Goal: Task Accomplishment & Management: Manage account settings

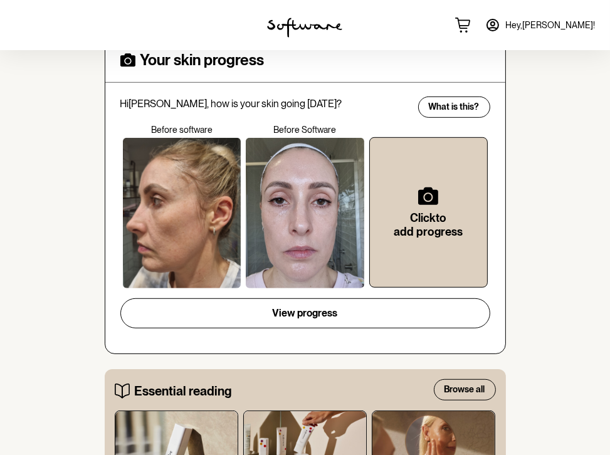
scroll to position [573, 0]
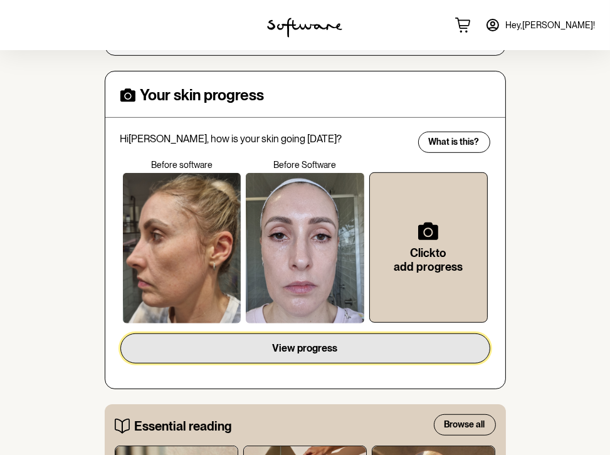
click at [299, 342] on span "View progress" at bounding box center [305, 348] width 65 height 12
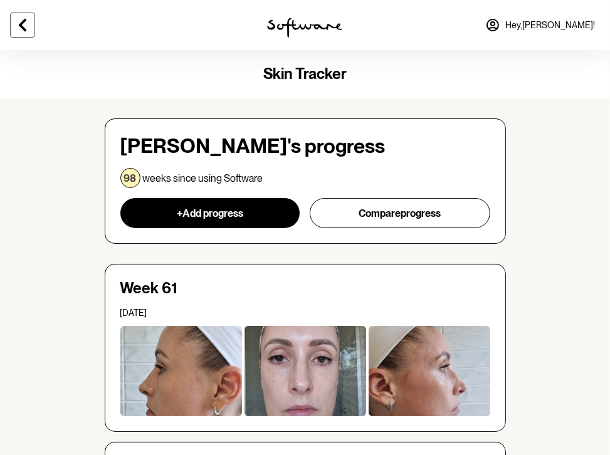
click at [20, 21] on icon at bounding box center [22, 25] width 15 height 15
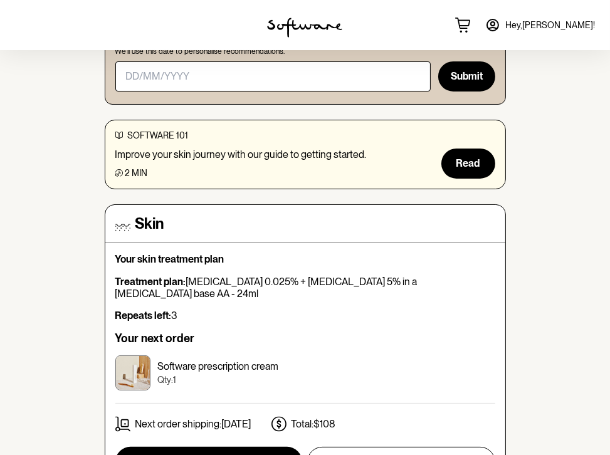
scroll to position [229, 0]
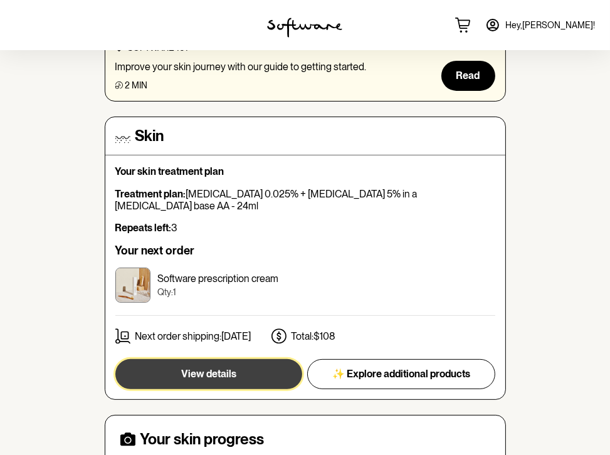
click at [235, 368] on span "View details" at bounding box center [208, 374] width 55 height 12
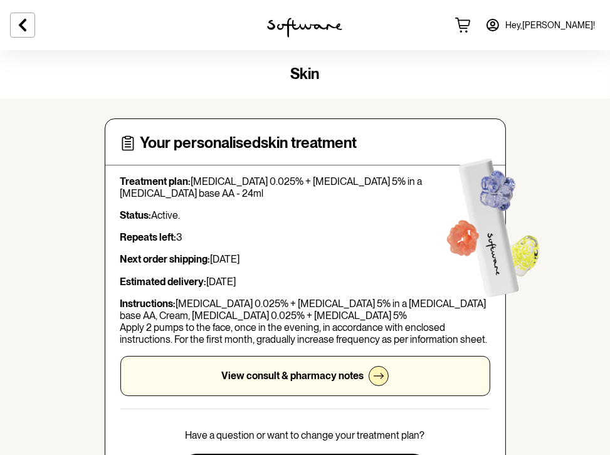
scroll to position [179, 0]
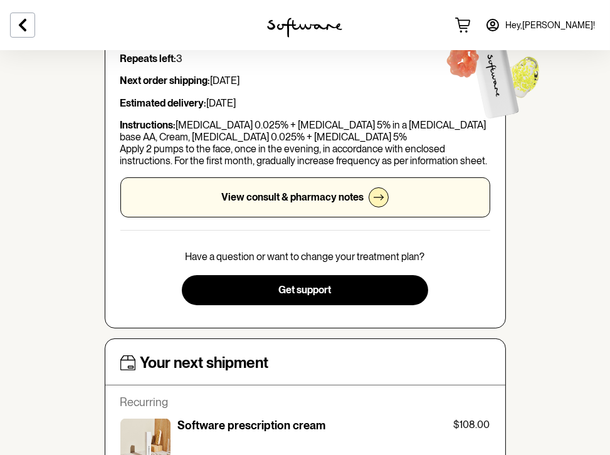
click at [350, 199] on p "View consult & pharmacy notes" at bounding box center [292, 197] width 142 height 12
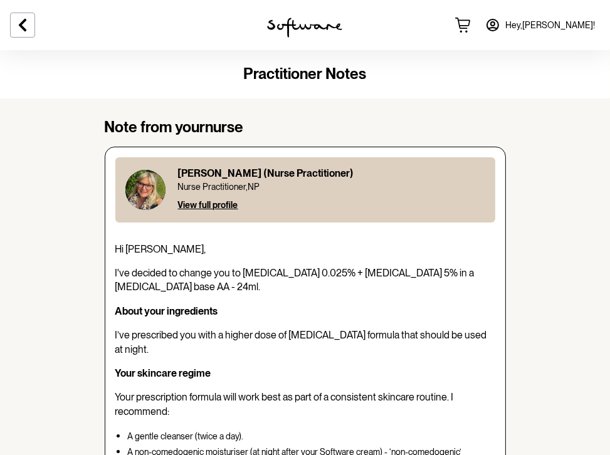
click at [585, 26] on span "Hey, Karin !" at bounding box center [550, 25] width 90 height 11
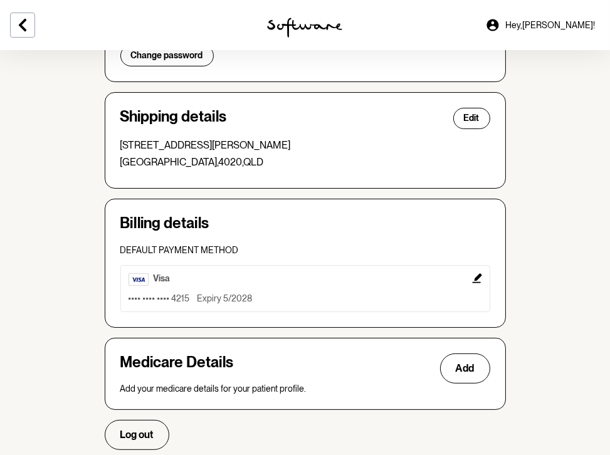
scroll to position [288, 0]
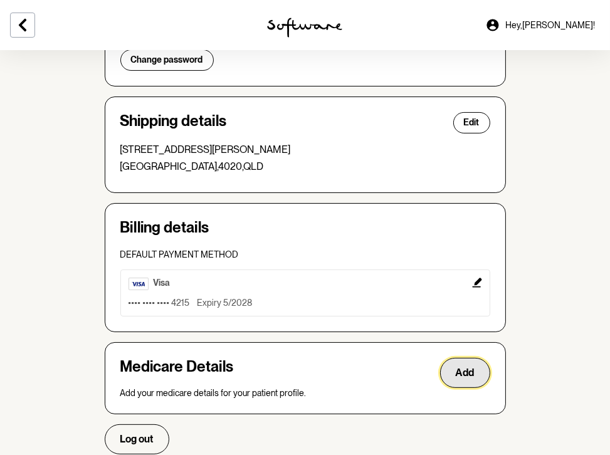
click at [475, 373] on span "Add" at bounding box center [465, 373] width 19 height 12
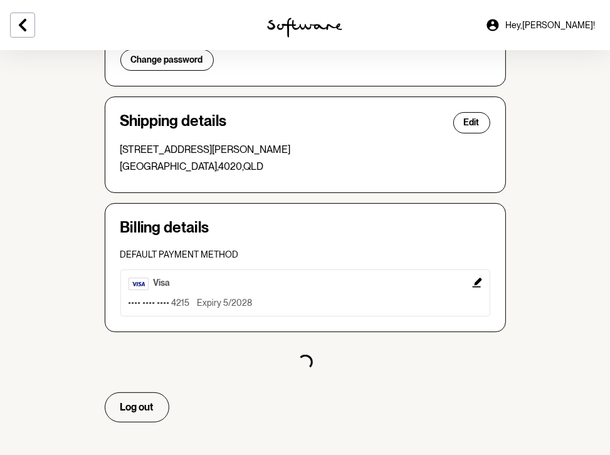
select select "F"
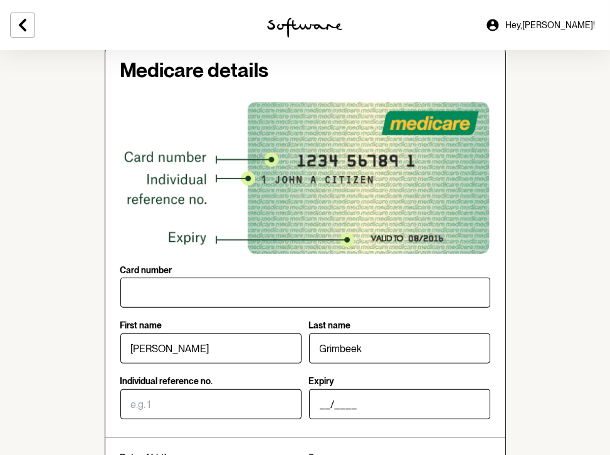
scroll to position [610, 0]
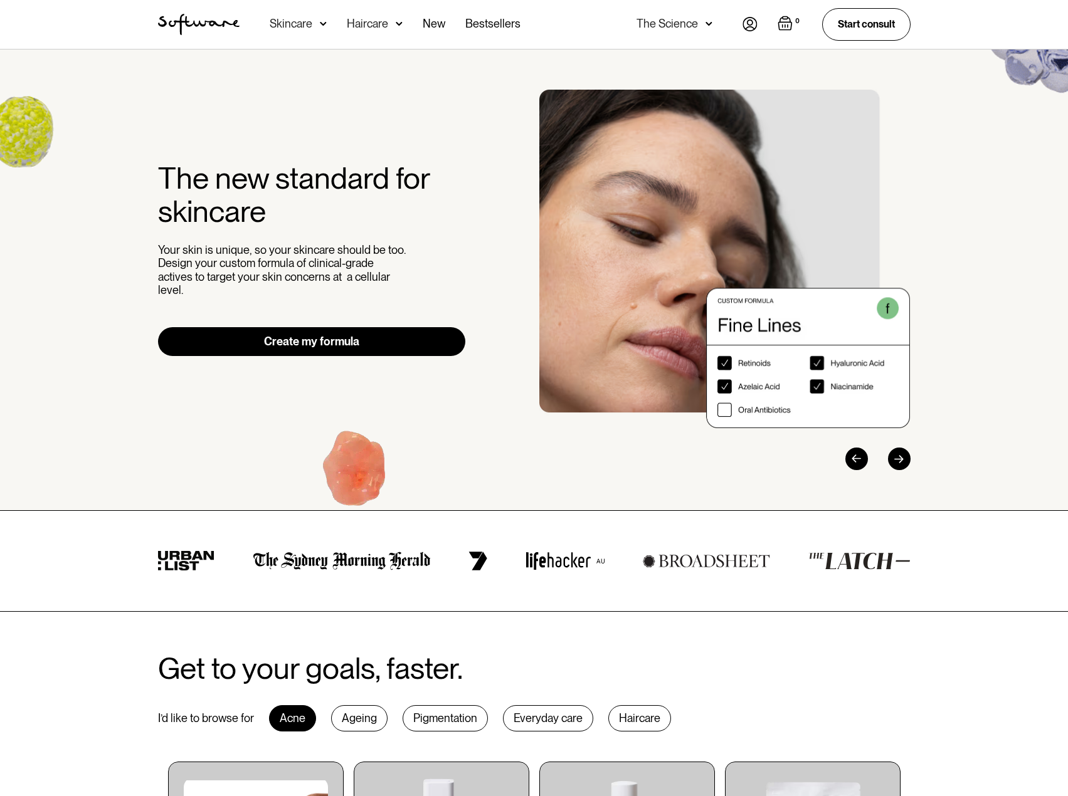
click at [748, 24] on img at bounding box center [750, 24] width 15 height 14
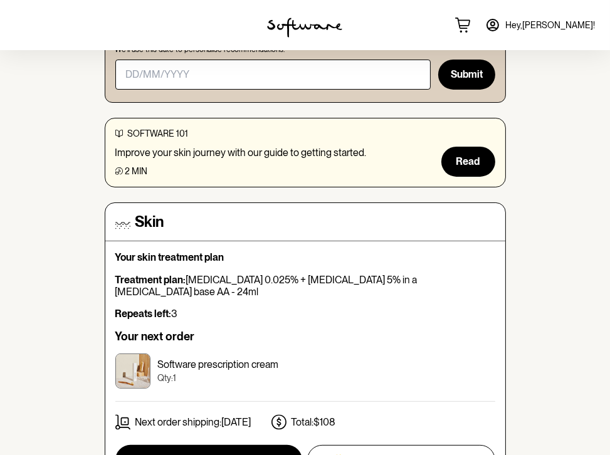
scroll to position [251, 0]
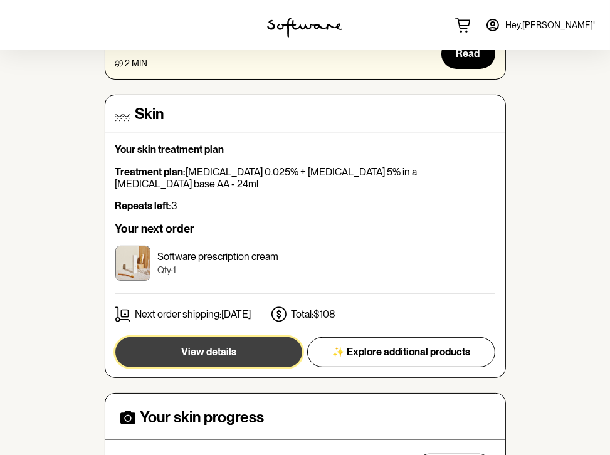
click at [230, 346] on span "View details" at bounding box center [208, 352] width 55 height 12
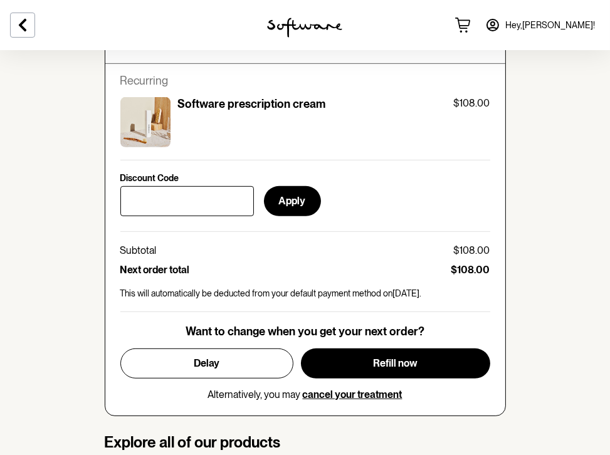
scroll to position [502, 0]
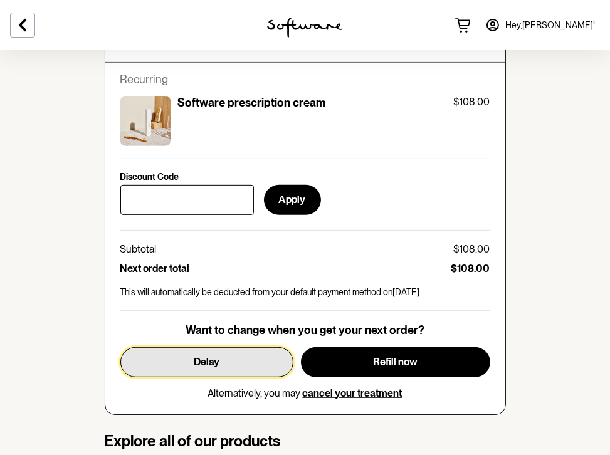
click at [225, 353] on button "Delay" at bounding box center [206, 362] width 173 height 30
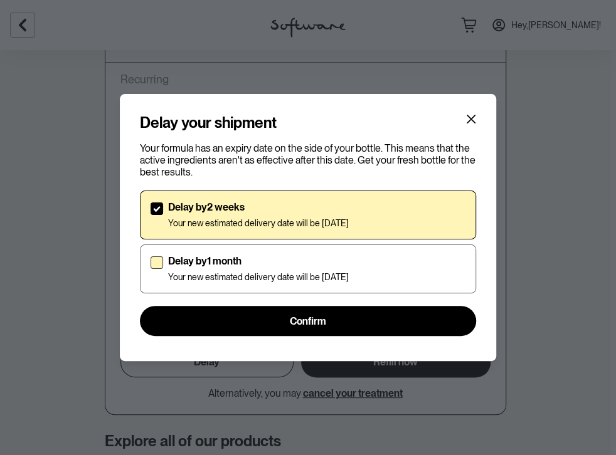
click at [157, 264] on span at bounding box center [157, 263] width 13 height 13
click at [151, 269] on input "Delay by 1 month Your new estimated delivery date will be 21st Sep 2025" at bounding box center [150, 269] width 1 height 1
checkbox input "true"
checkbox input "false"
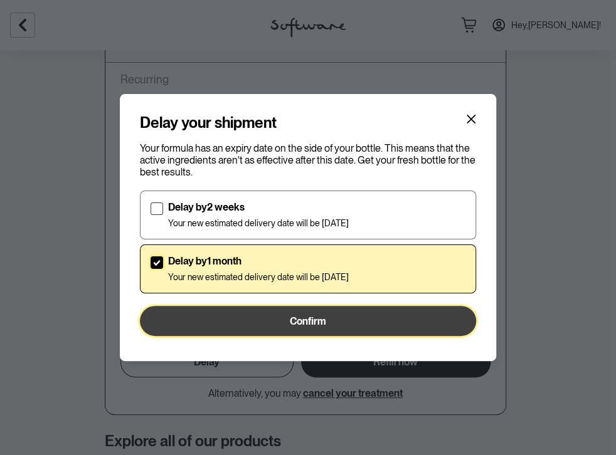
click at [281, 329] on button "Confirm" at bounding box center [308, 321] width 336 height 30
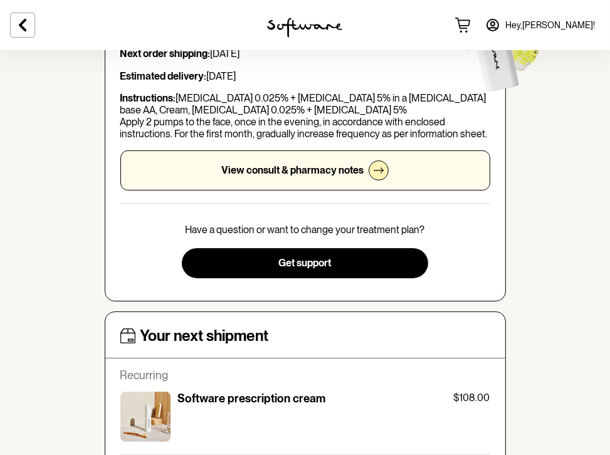
scroll to position [36, 0]
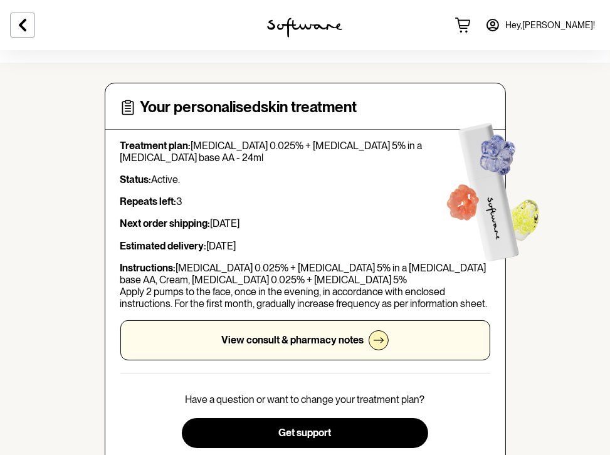
click at [591, 26] on span "Hey, Karin !" at bounding box center [550, 25] width 90 height 11
